Goal: Task Accomplishment & Management: Manage account settings

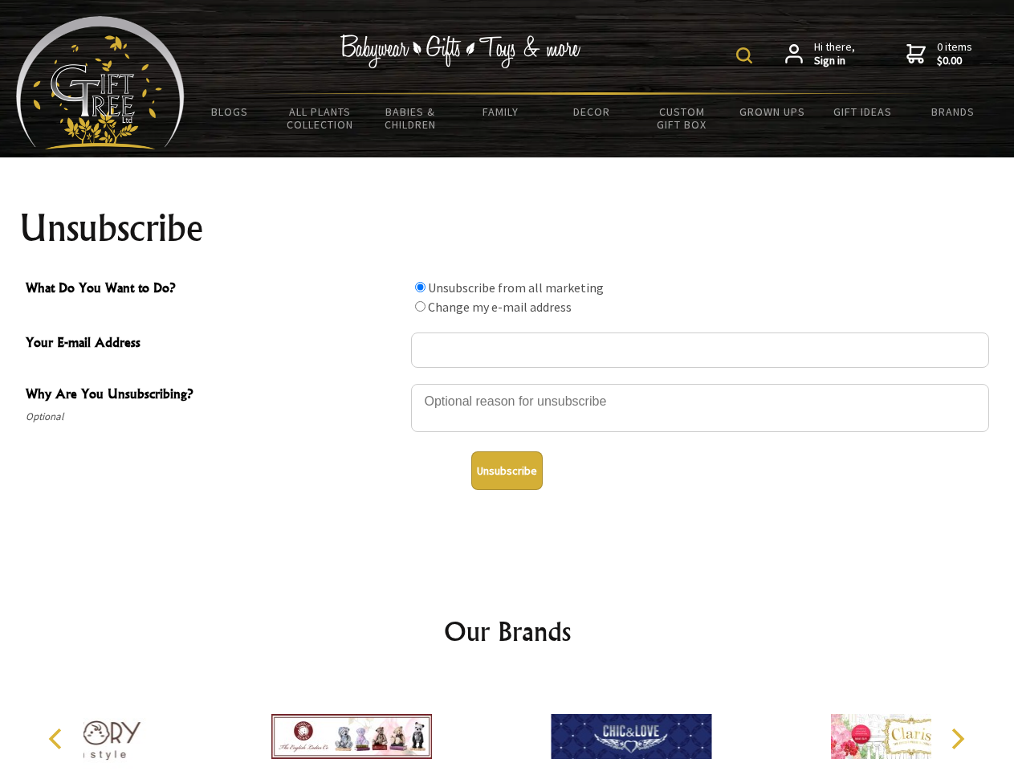
click at [747, 55] on img at bounding box center [744, 55] width 16 height 16
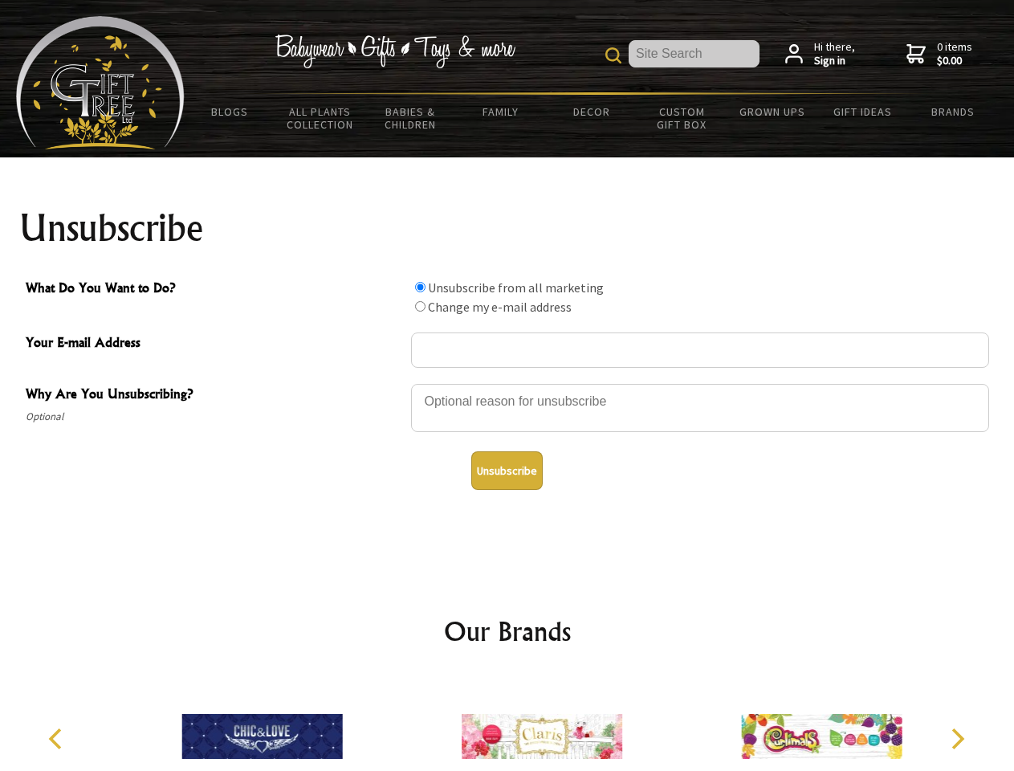
click at [507, 383] on div at bounding box center [700, 410] width 578 height 56
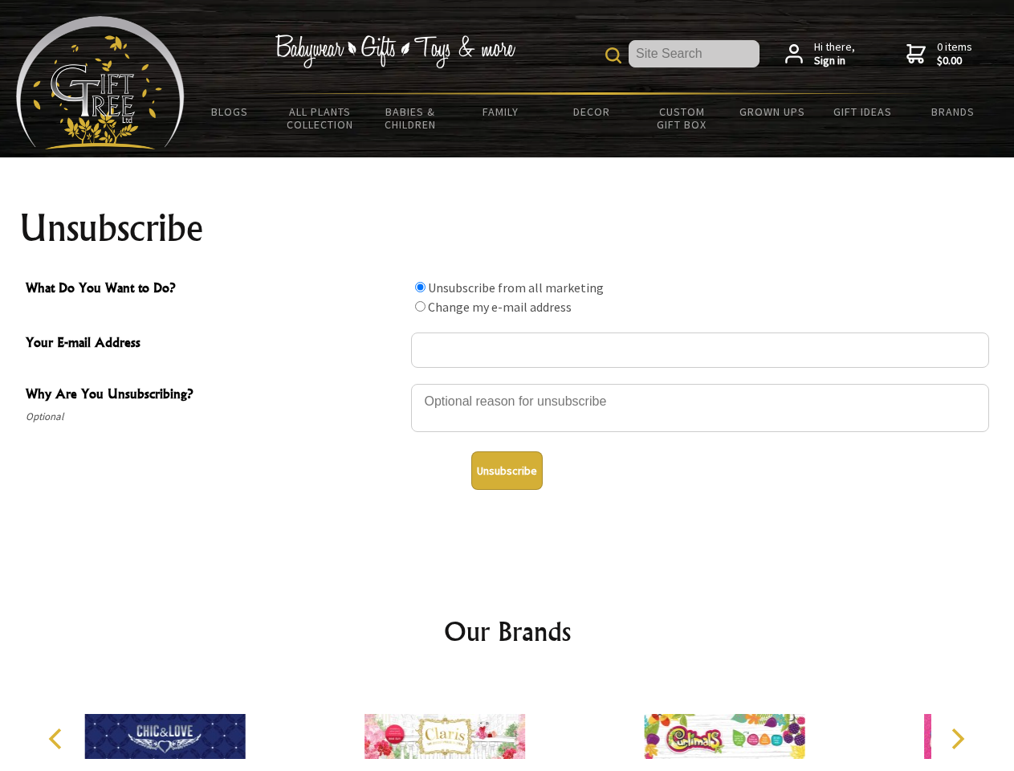
click at [420, 287] on input "What Do You Want to Do?" at bounding box center [420, 287] width 10 height 10
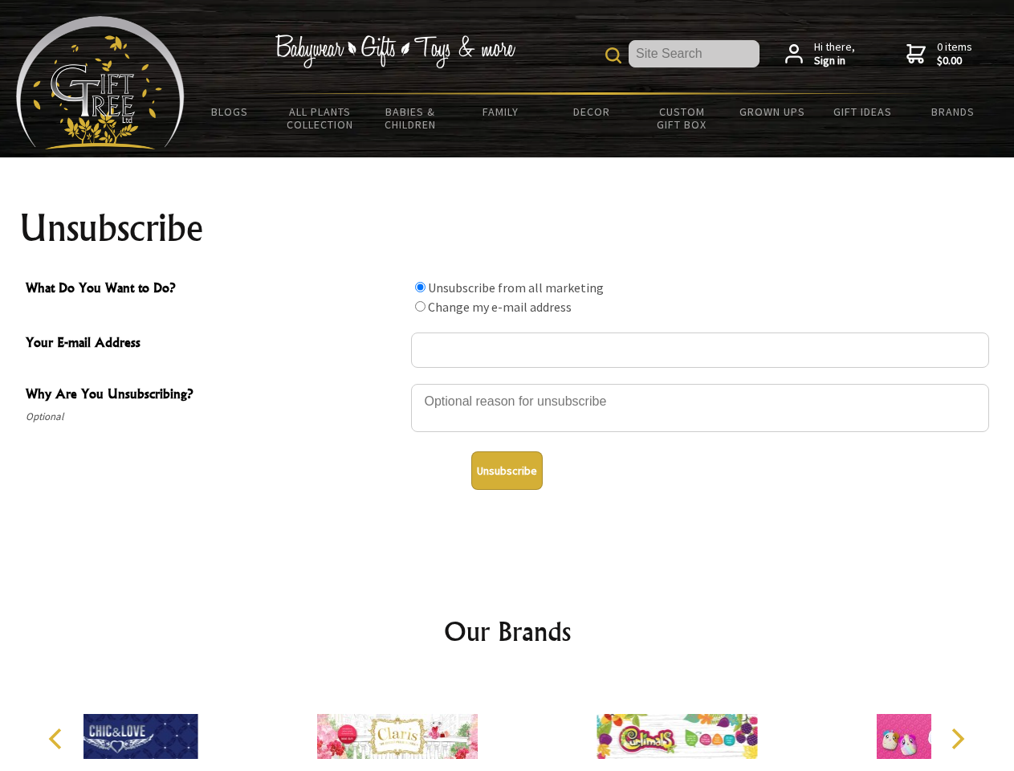
click at [420, 306] on input "What Do You Want to Do?" at bounding box center [420, 306] width 10 height 10
radio input "true"
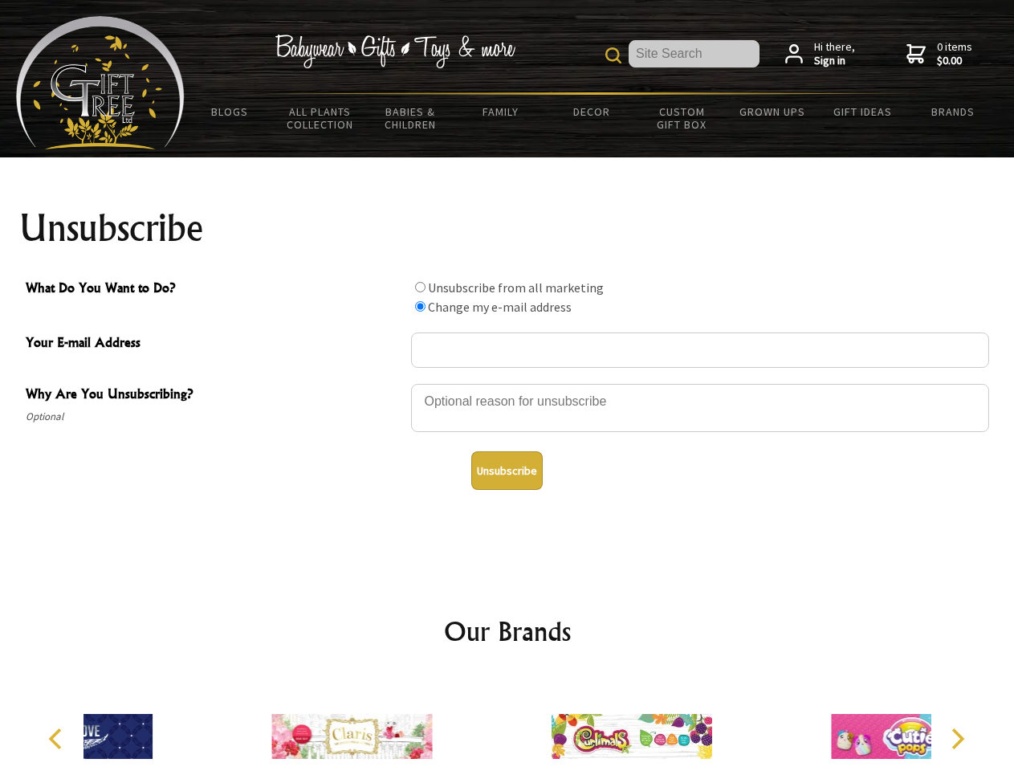
click at [507, 470] on button "Unsubscribe" at bounding box center [506, 470] width 71 height 39
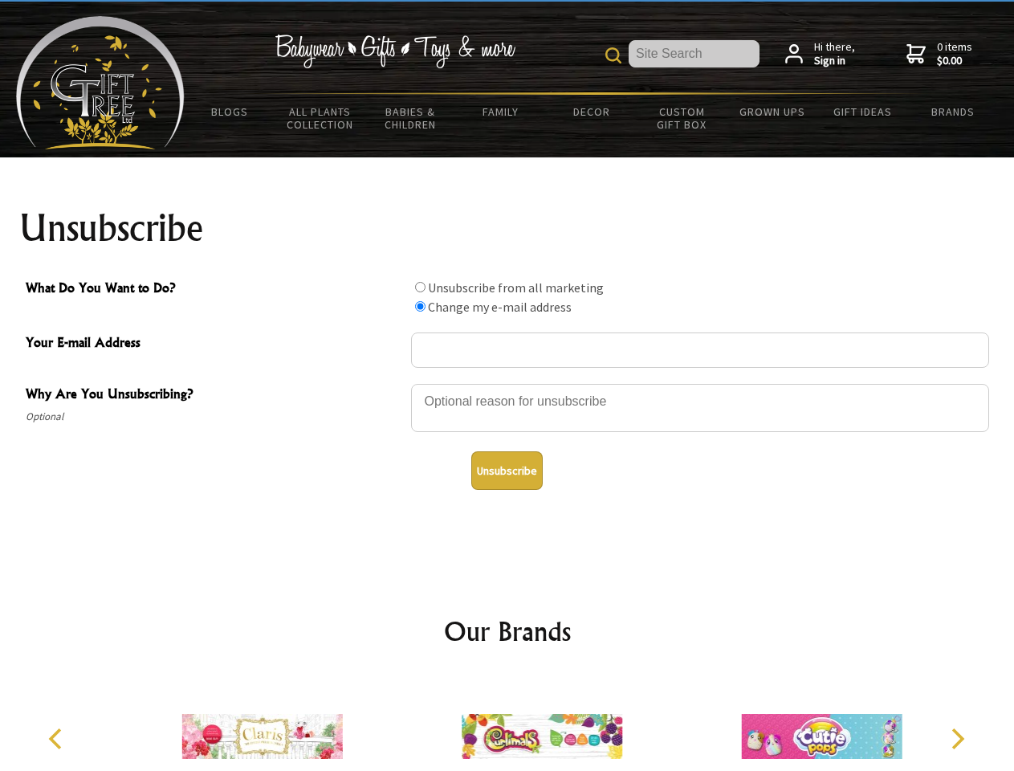
click at [507, 723] on img at bounding box center [542, 736] width 161 height 120
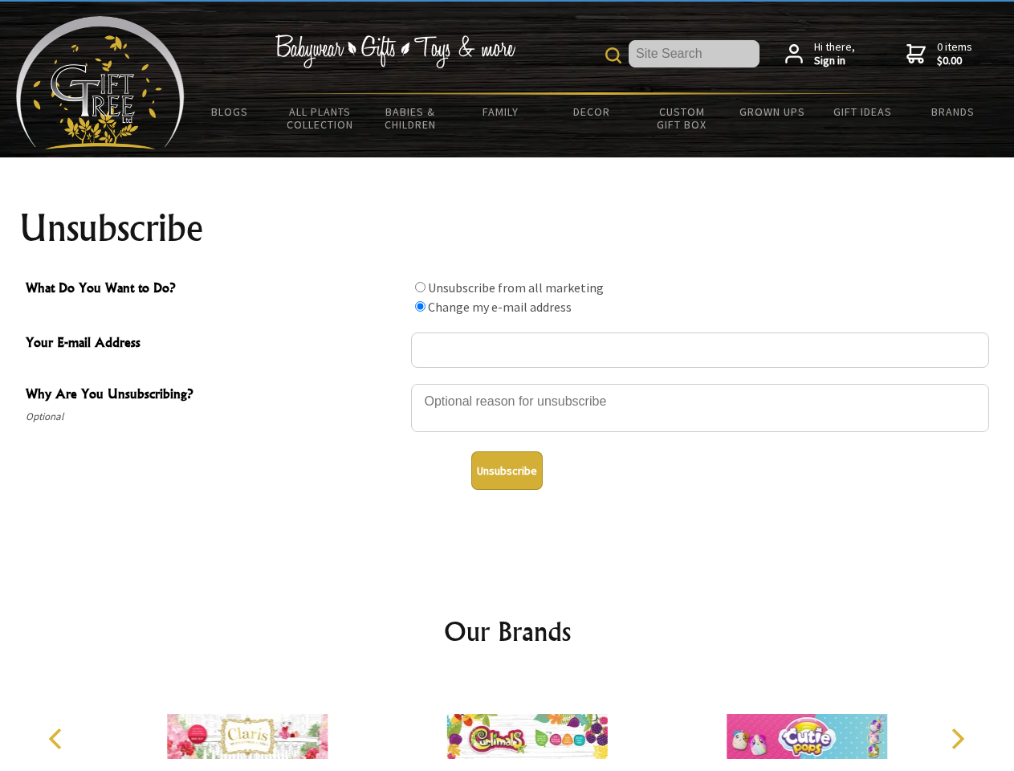
click at [58, 738] on icon "Previous" at bounding box center [57, 738] width 21 height 21
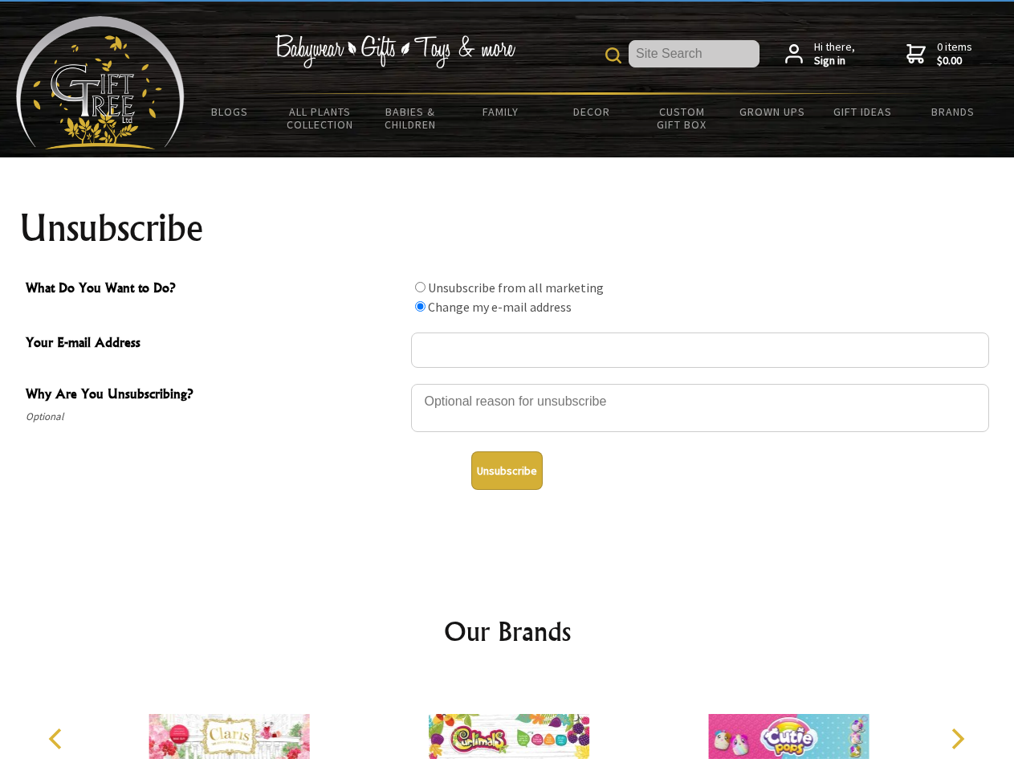
click at [957, 738] on icon "Next" at bounding box center [956, 738] width 21 height 21
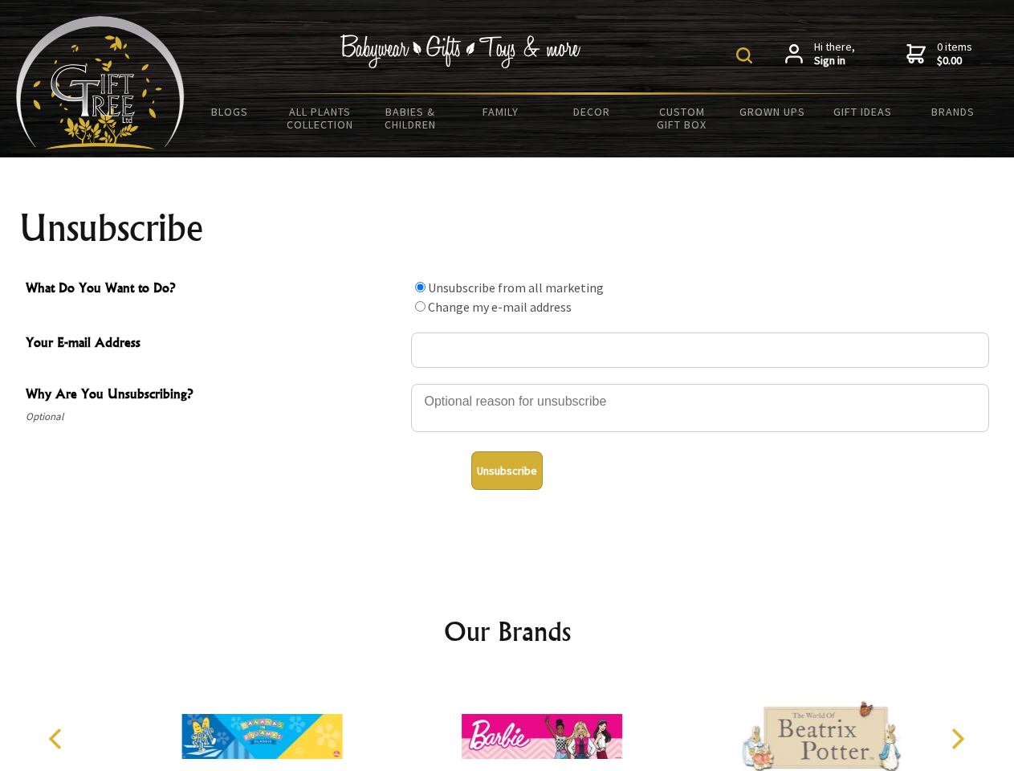
click at [747, 55] on img at bounding box center [744, 55] width 16 height 16
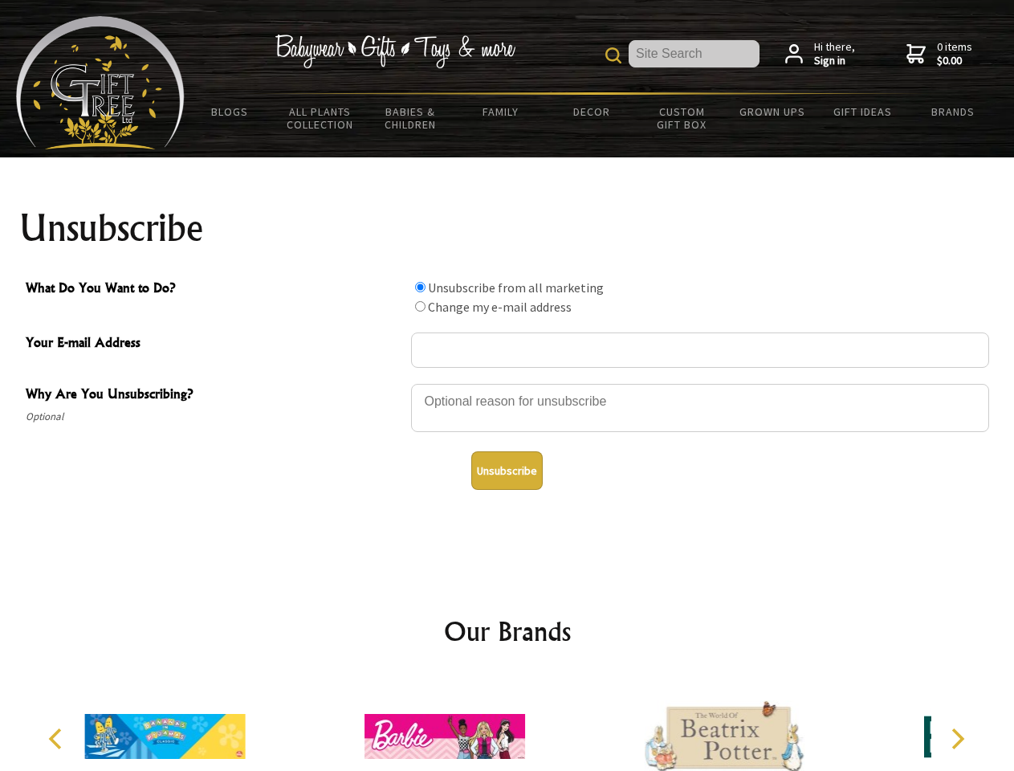
click at [507, 383] on div at bounding box center [700, 410] width 578 height 56
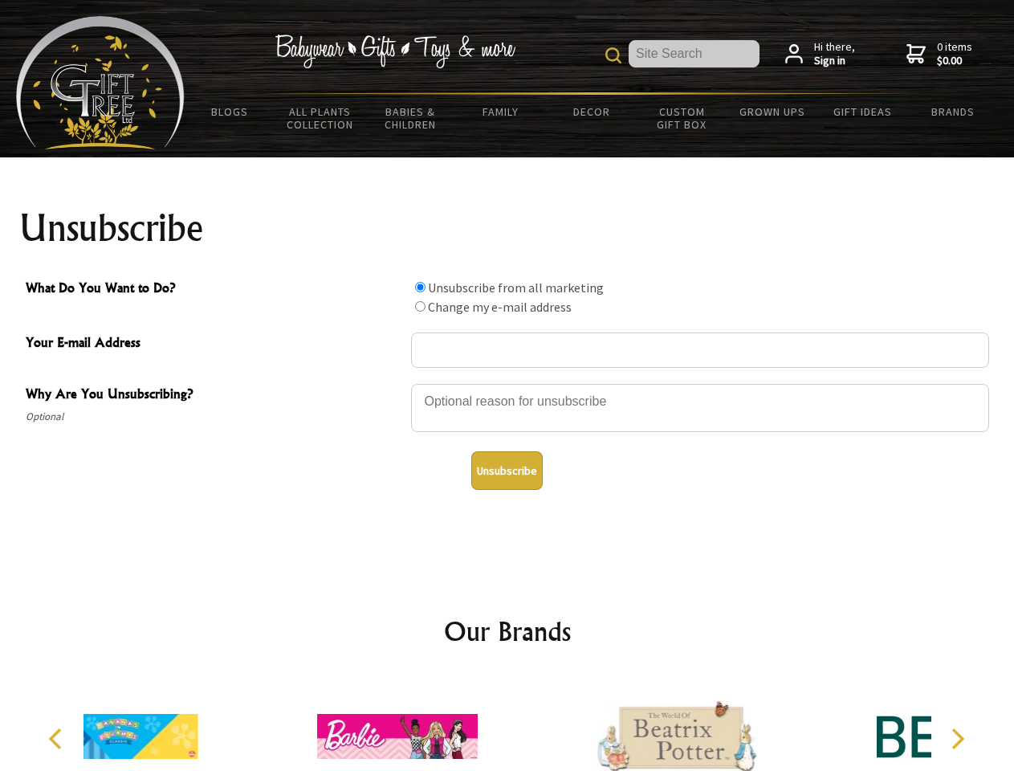
click at [420, 287] on input "What Do You Want to Do?" at bounding box center [420, 287] width 10 height 10
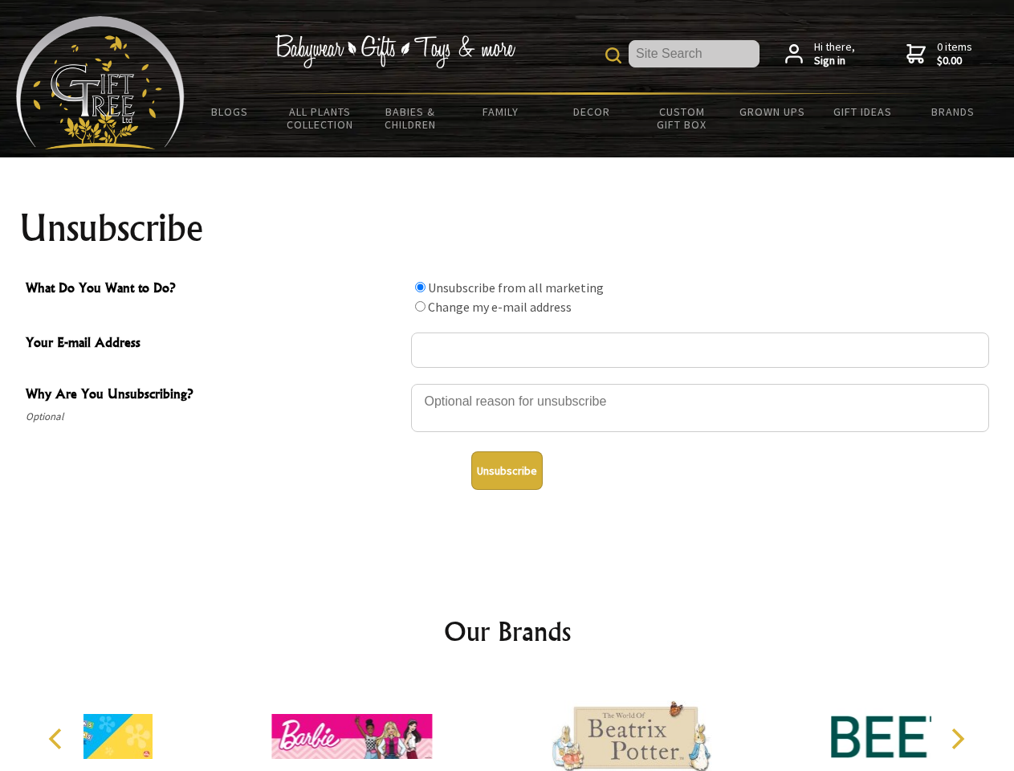
click at [420, 306] on input "What Do You Want to Do?" at bounding box center [420, 306] width 10 height 10
radio input "true"
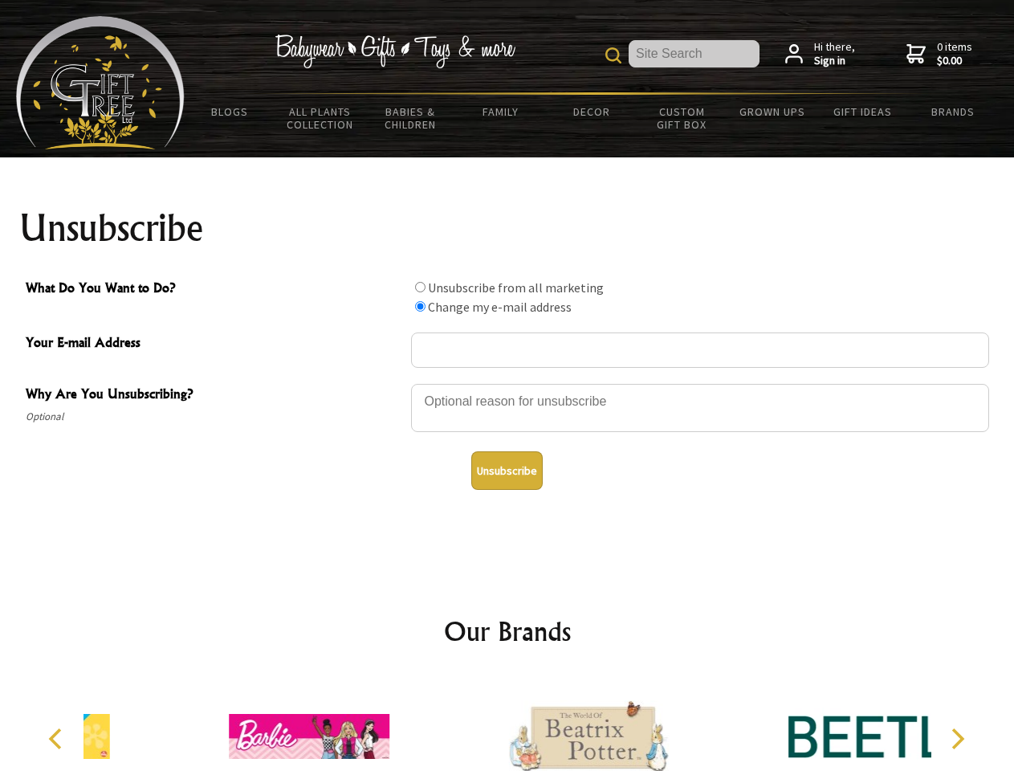
click at [507, 470] on button "Unsubscribe" at bounding box center [506, 470] width 71 height 39
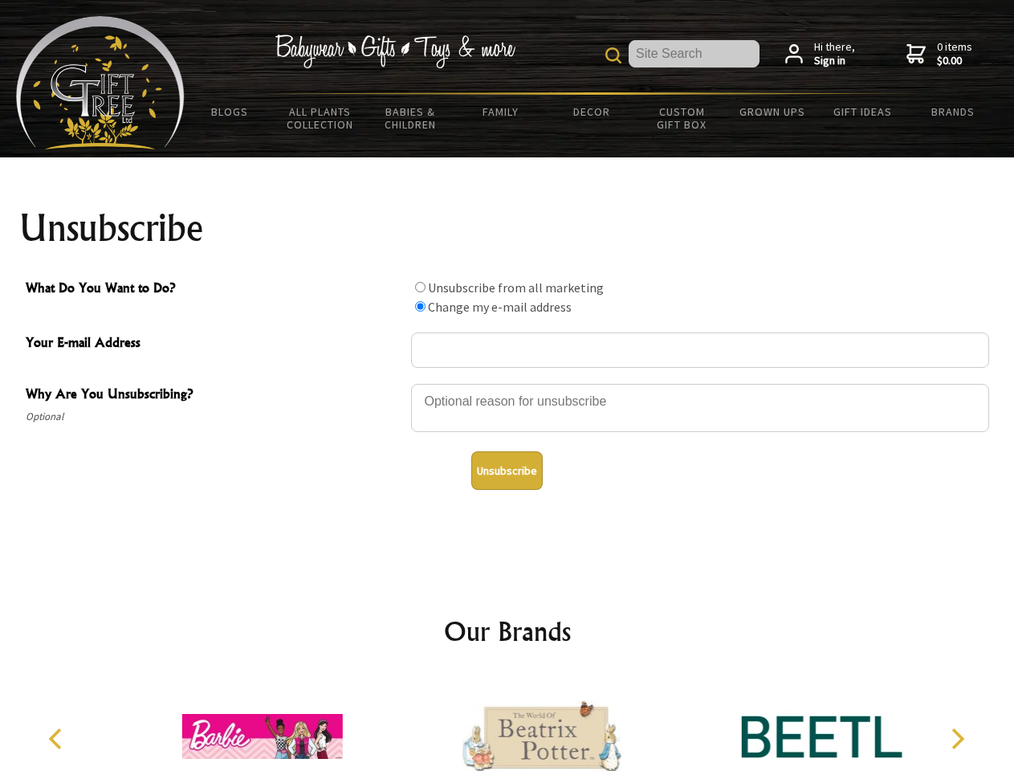
click at [58, 738] on icon "Previous" at bounding box center [57, 738] width 21 height 21
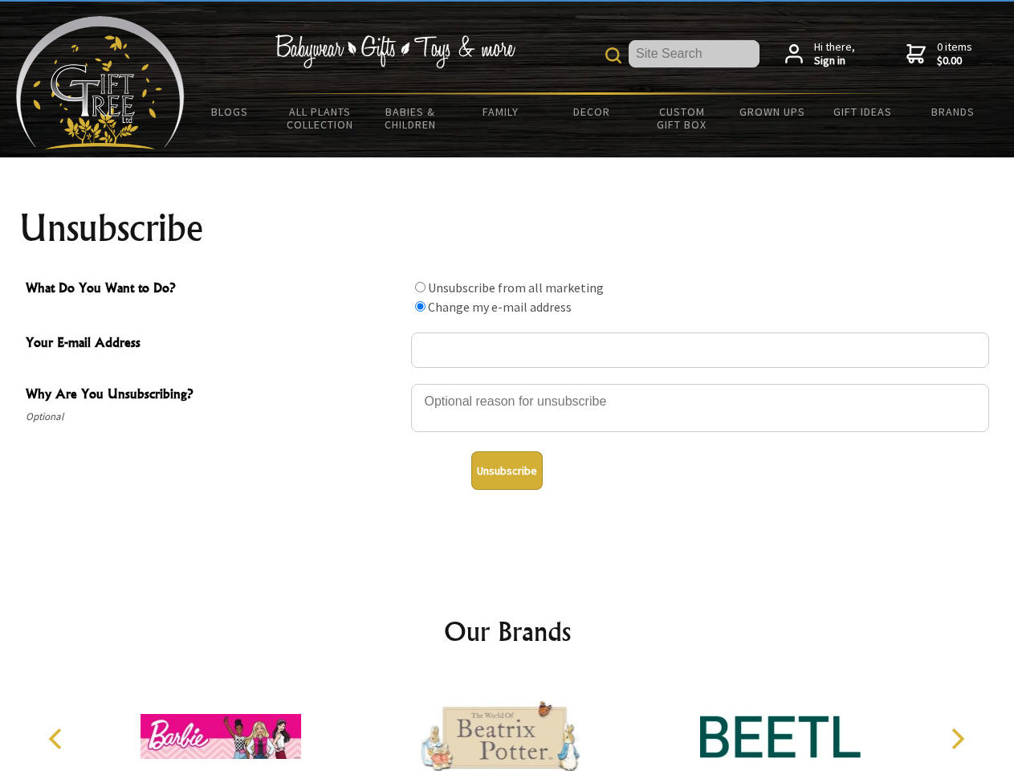
click at [957, 738] on icon "Next" at bounding box center [956, 738] width 21 height 21
